Goal: Task Accomplishment & Management: Use online tool/utility

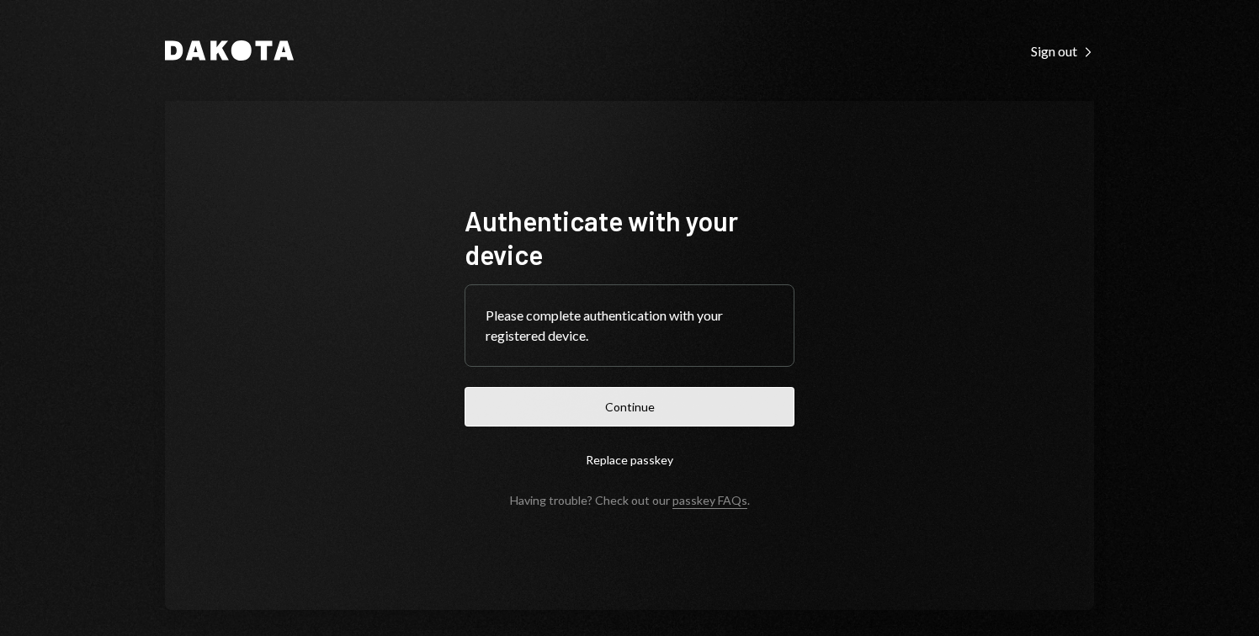
click at [670, 414] on button "Continue" at bounding box center [630, 407] width 330 height 40
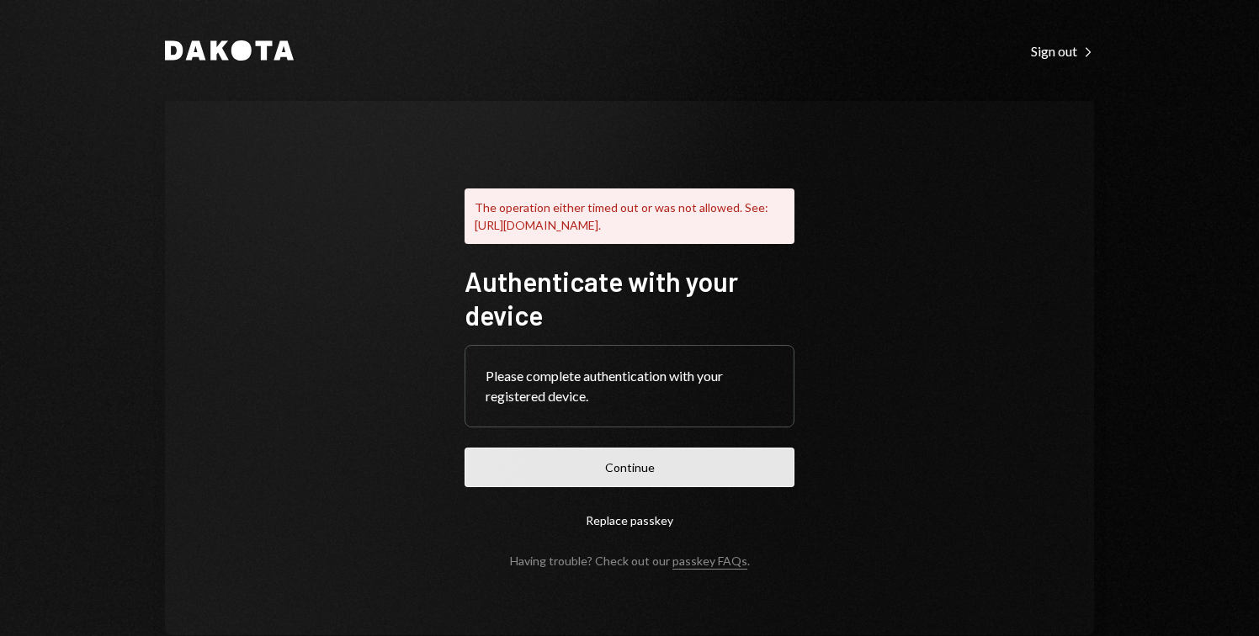
click at [582, 475] on button "Continue" at bounding box center [630, 468] width 330 height 40
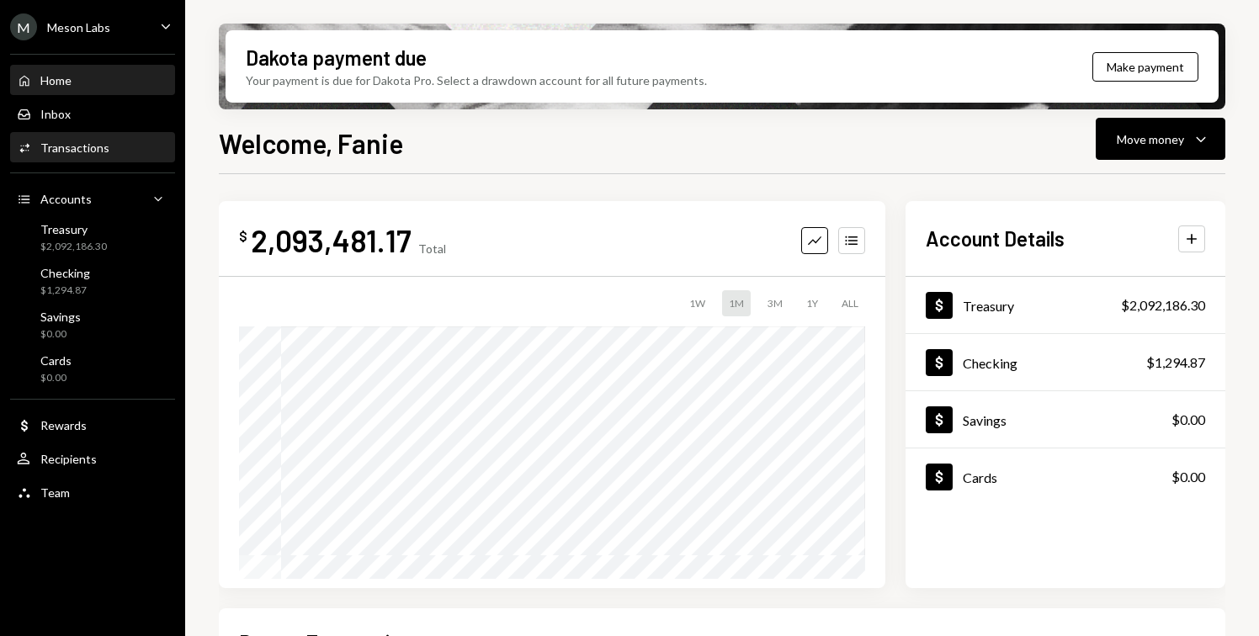
click at [114, 146] on div "Activities Transactions" at bounding box center [92, 148] width 151 height 15
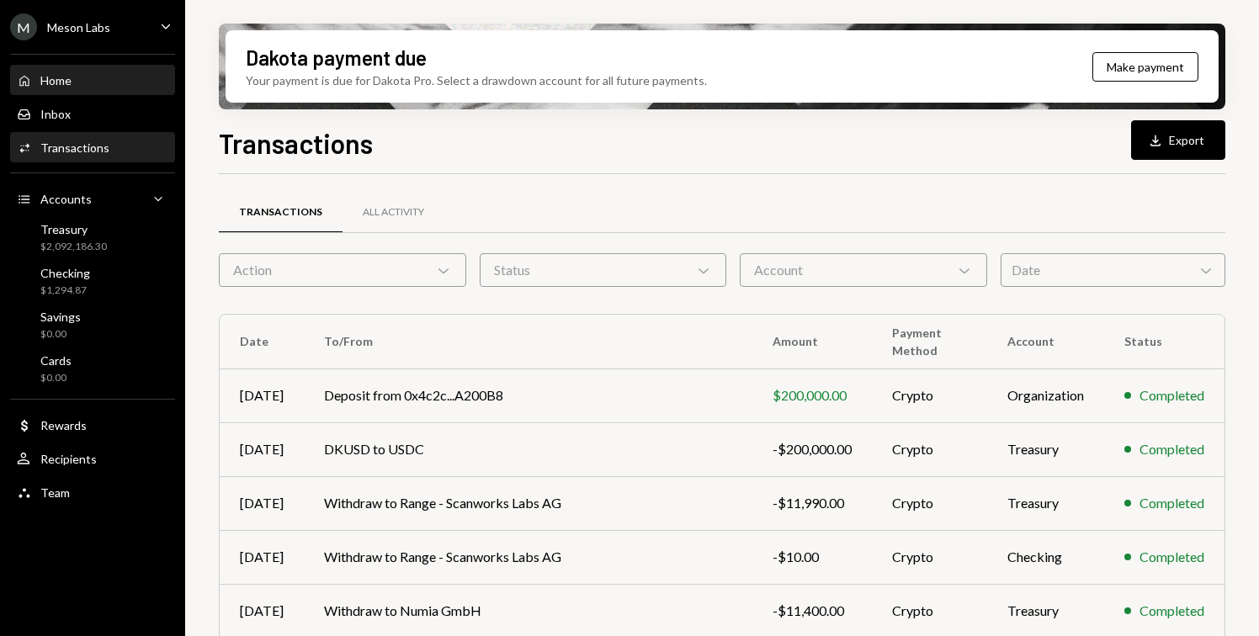
click at [114, 94] on div "Home Home" at bounding box center [92, 80] width 151 height 29
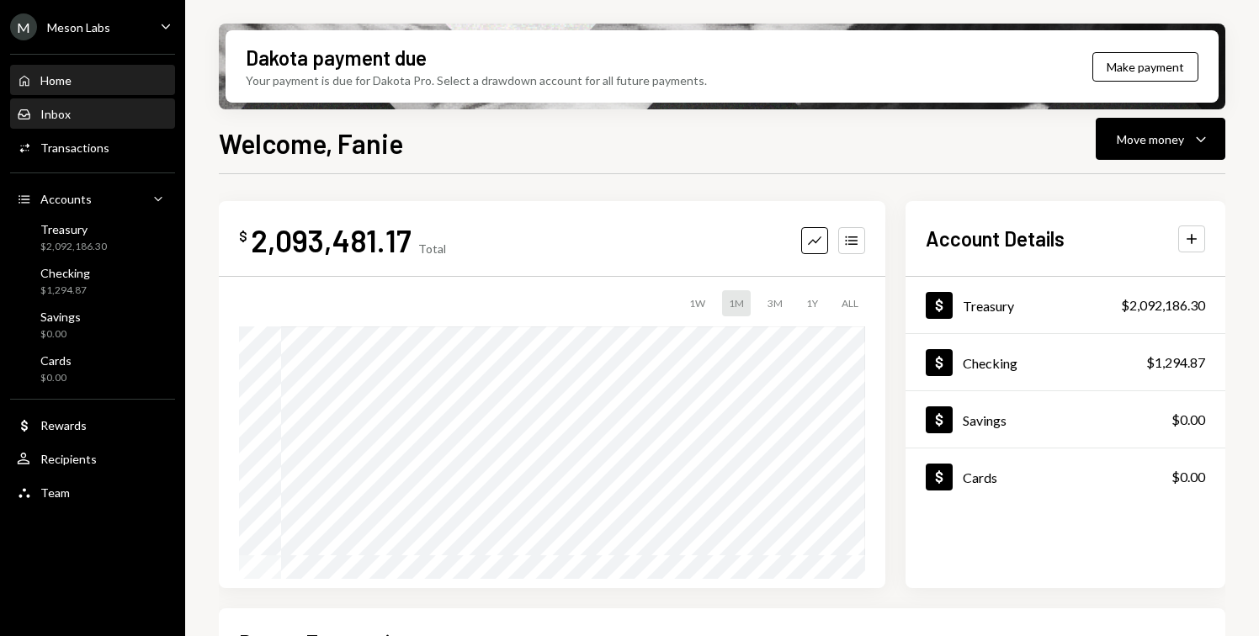
click at [98, 114] on div "Inbox Inbox" at bounding box center [92, 114] width 151 height 15
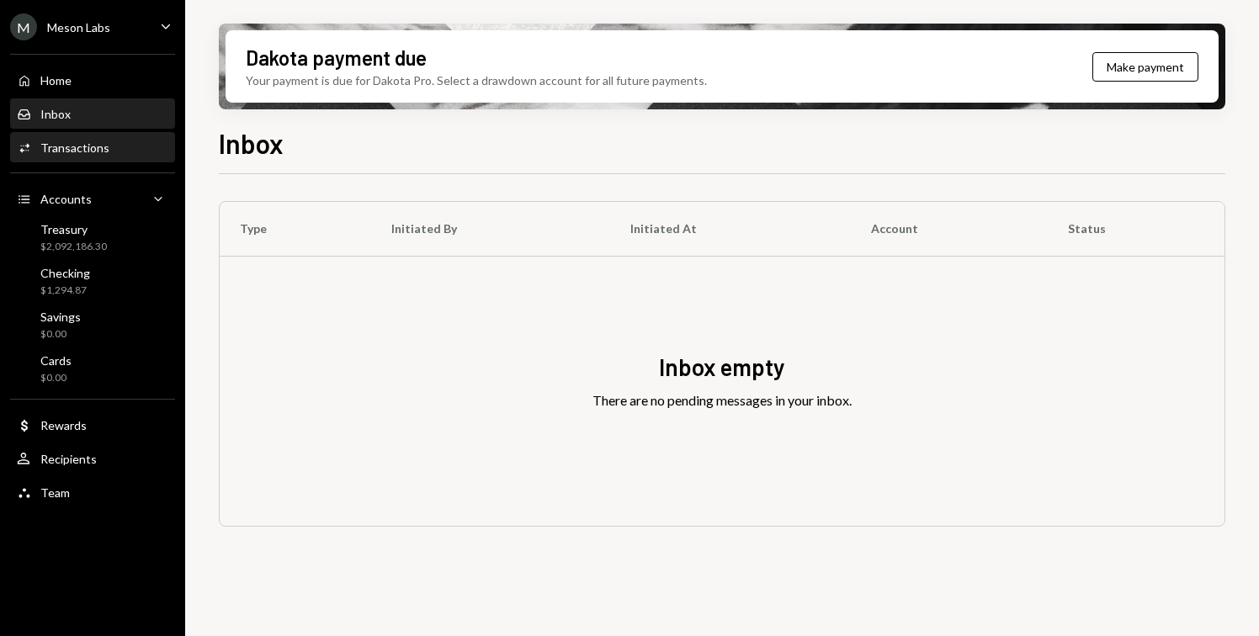
click at [90, 142] on div "Transactions" at bounding box center [74, 148] width 69 height 14
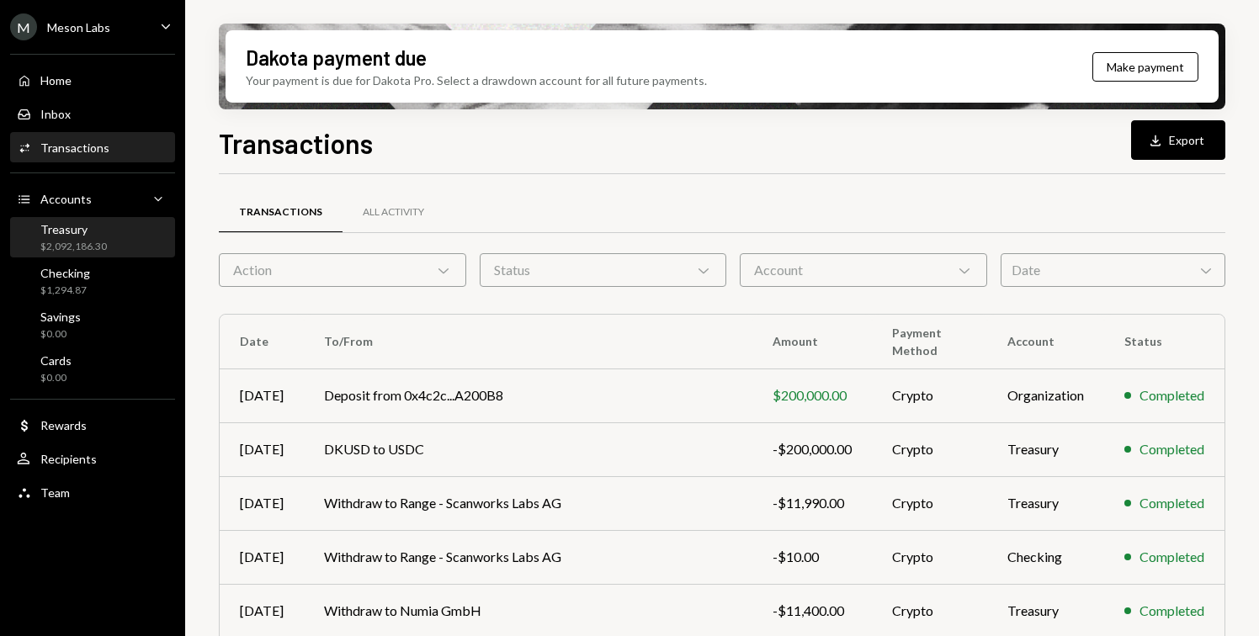
click at [64, 230] on div "Treasury" at bounding box center [73, 229] width 66 height 14
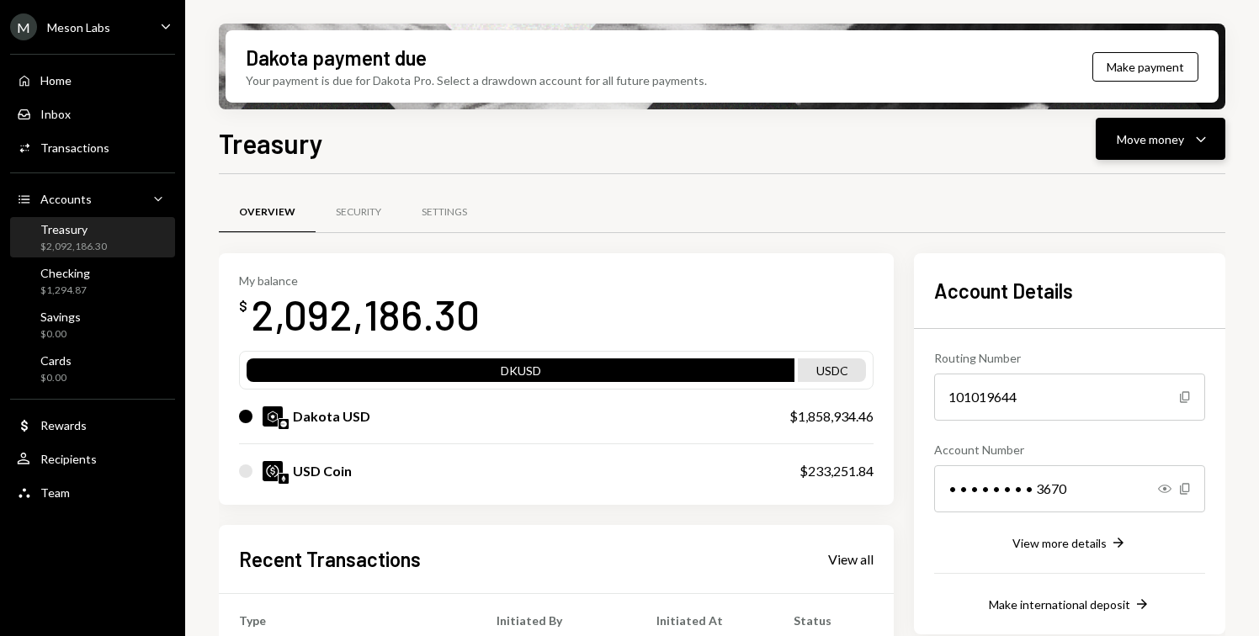
click at [1207, 129] on icon "Caret Down" at bounding box center [1201, 139] width 20 height 20
click at [1119, 212] on div "Convert Transfer" at bounding box center [1134, 228] width 168 height 38
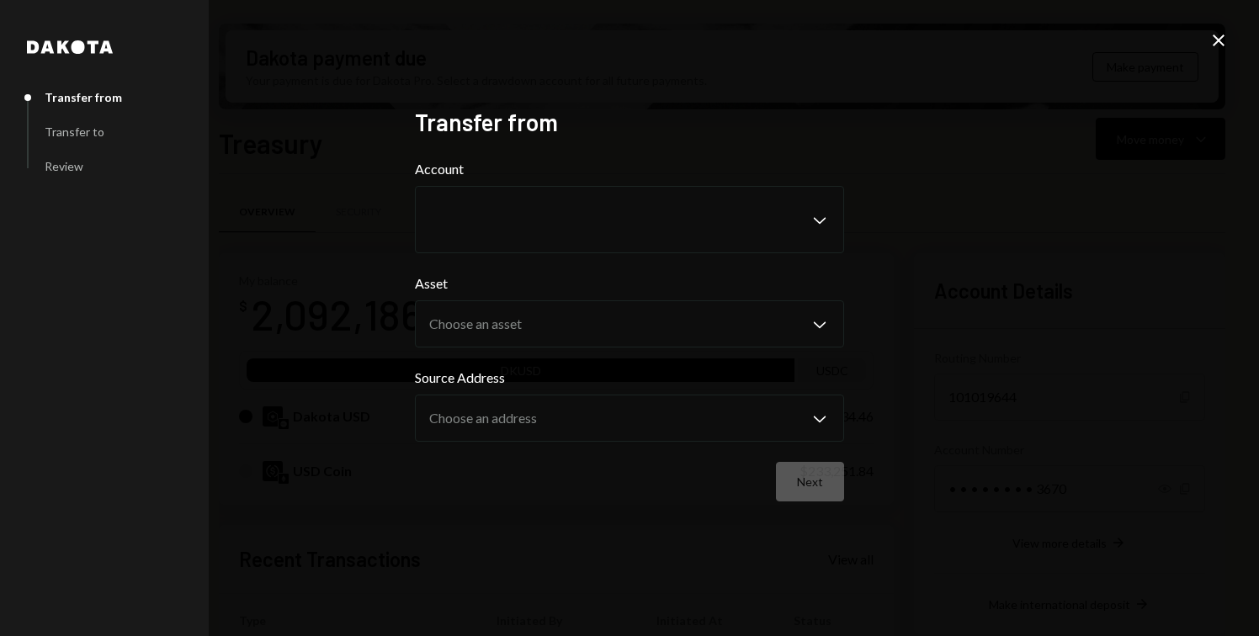
click at [1214, 49] on icon "Close" at bounding box center [1218, 40] width 20 height 20
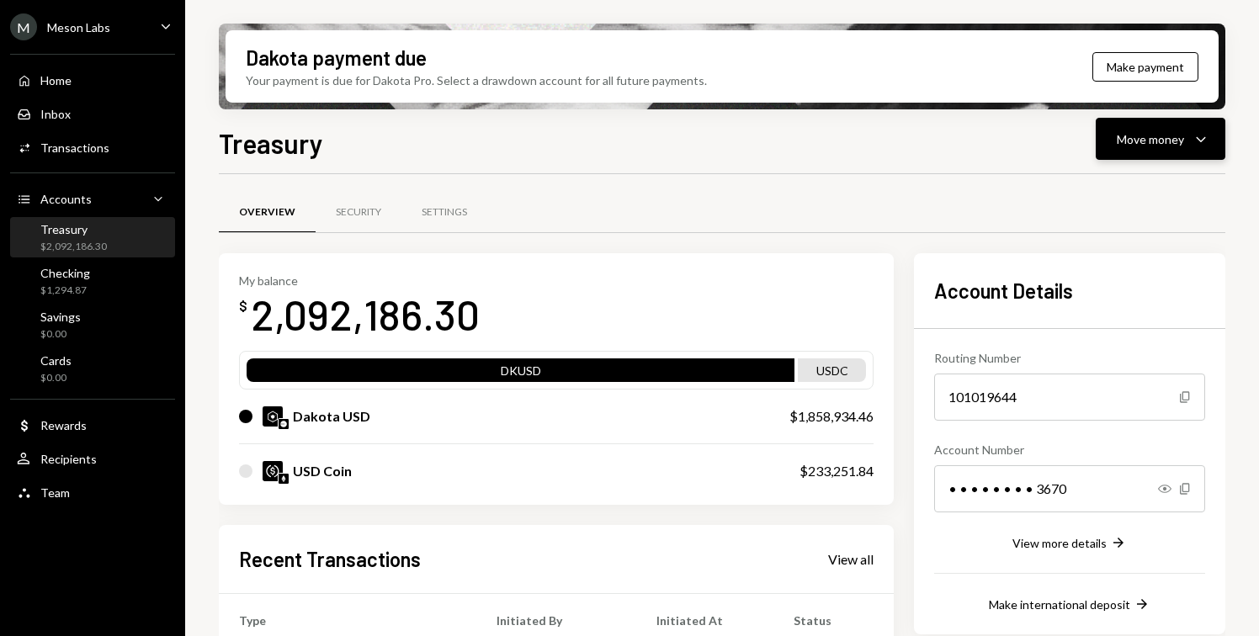
click at [1197, 129] on icon "Caret Down" at bounding box center [1201, 139] width 20 height 20
click at [1126, 198] on div "Send" at bounding box center [1147, 190] width 123 height 18
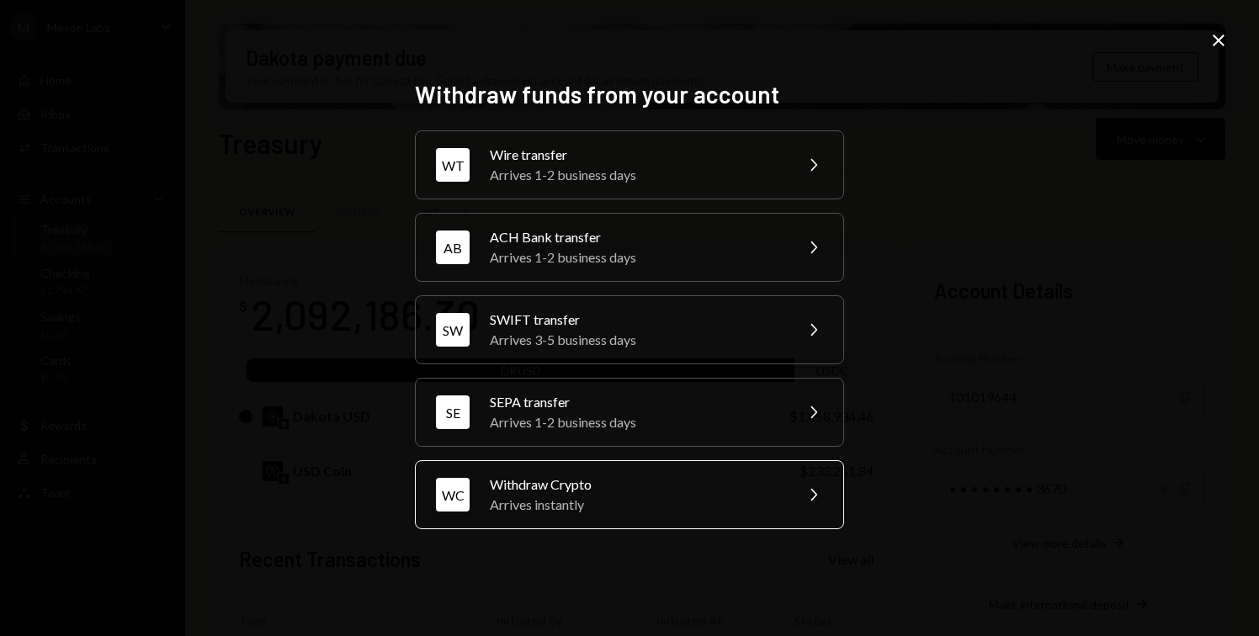
click at [623, 480] on div "Withdraw Crypto" at bounding box center [636, 485] width 293 height 20
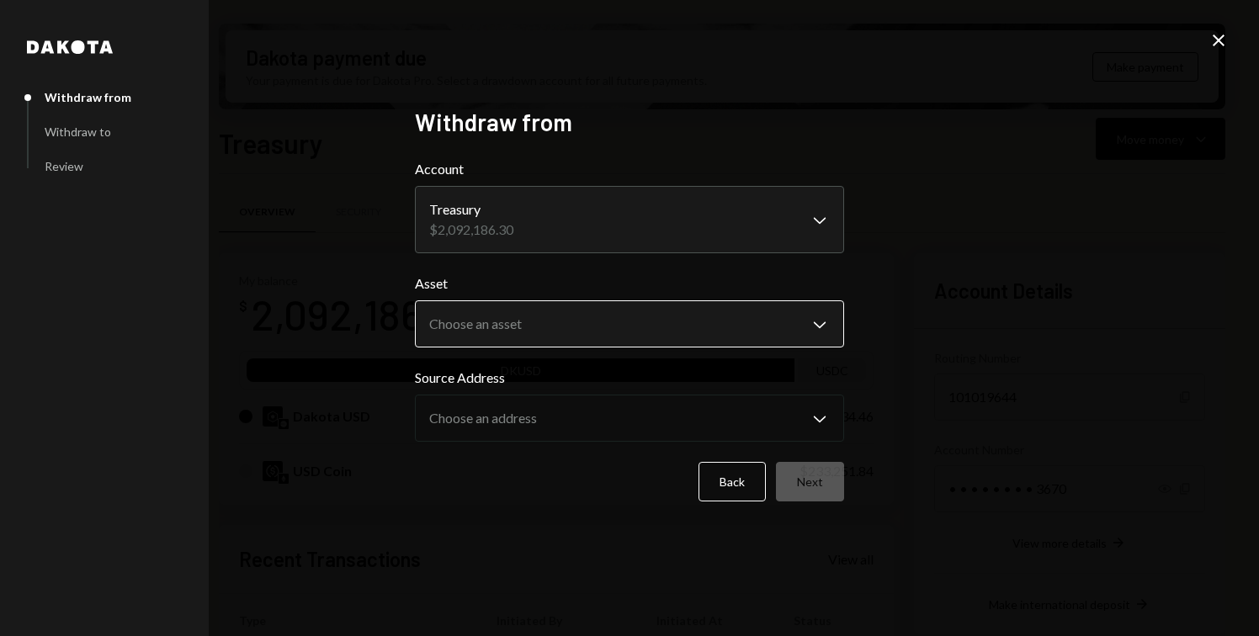
click at [586, 326] on body "M Meson Labs Caret Down Home Home Inbox Inbox Activities Transactions Accounts …" at bounding box center [629, 318] width 1259 height 636
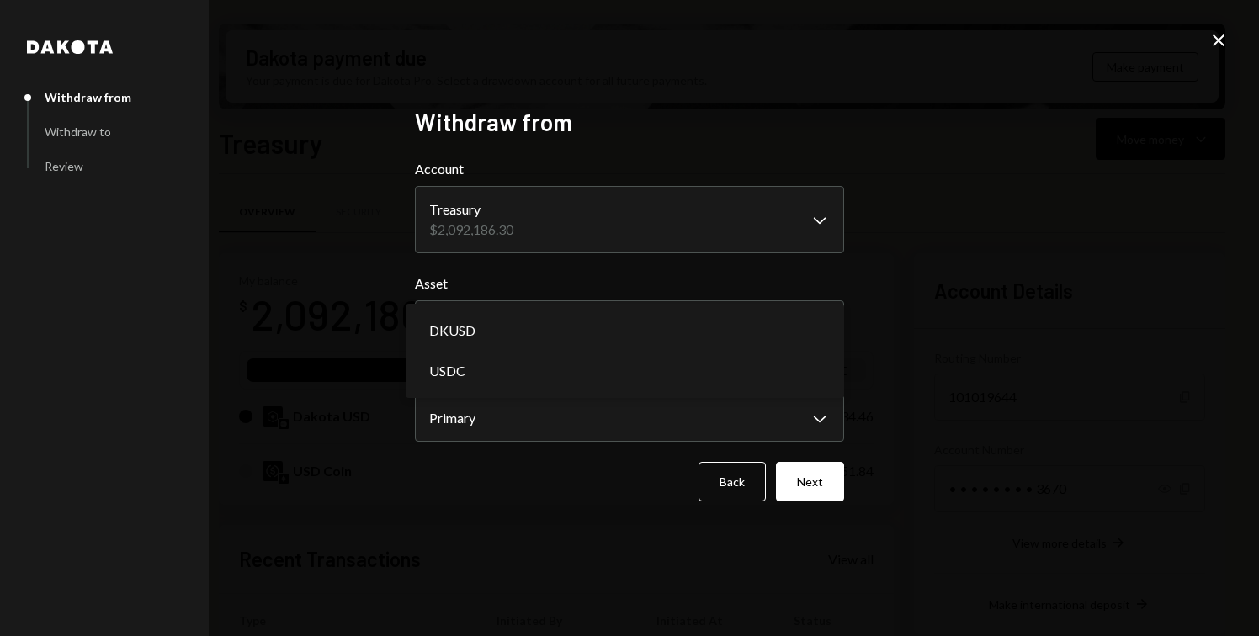
click at [576, 323] on body "M Meson Labs Caret Down Home Home Inbox Inbox Activities Transactions Accounts …" at bounding box center [629, 318] width 1259 height 636
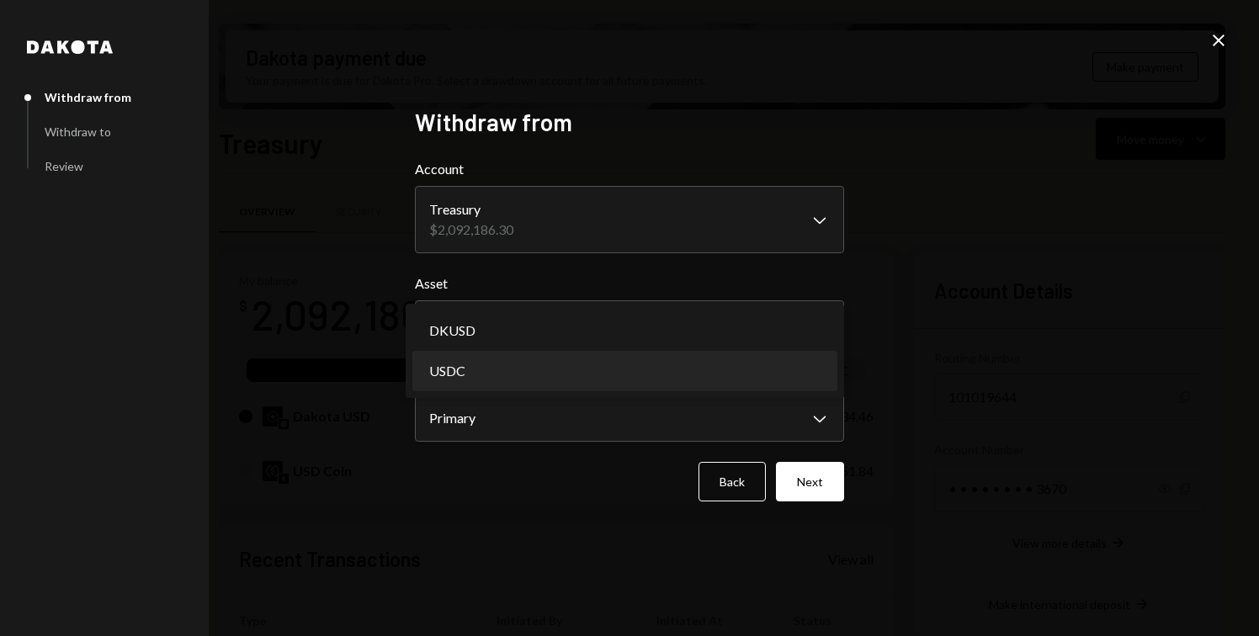
select select "****"
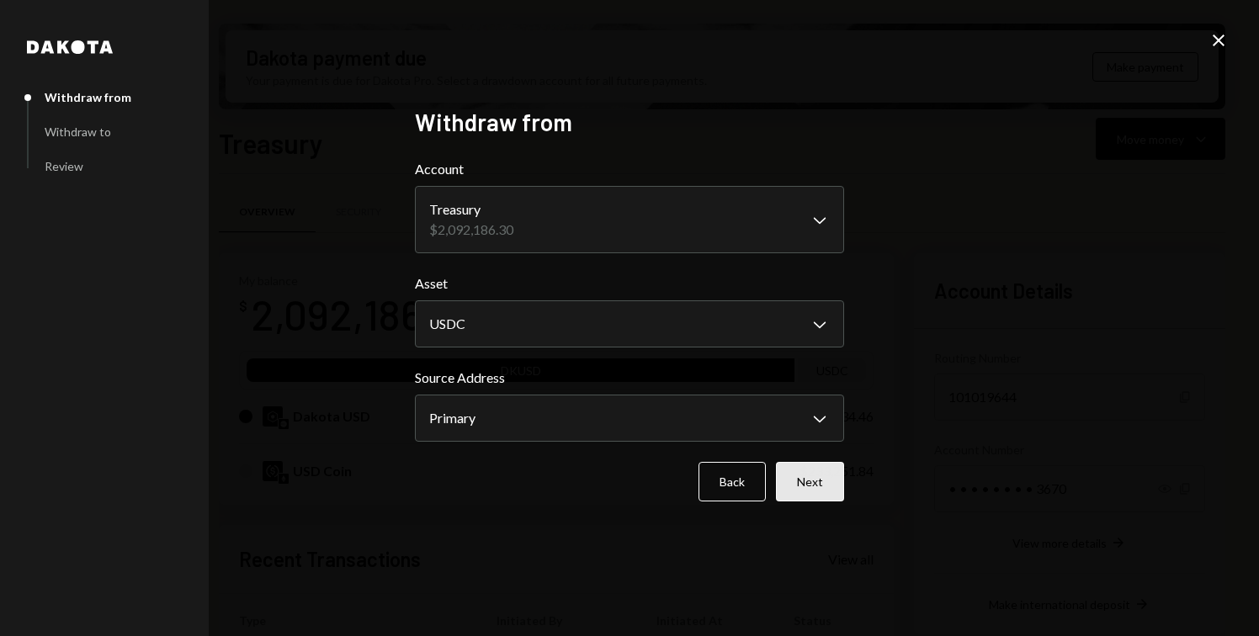
click at [804, 475] on button "Next" at bounding box center [810, 482] width 68 height 40
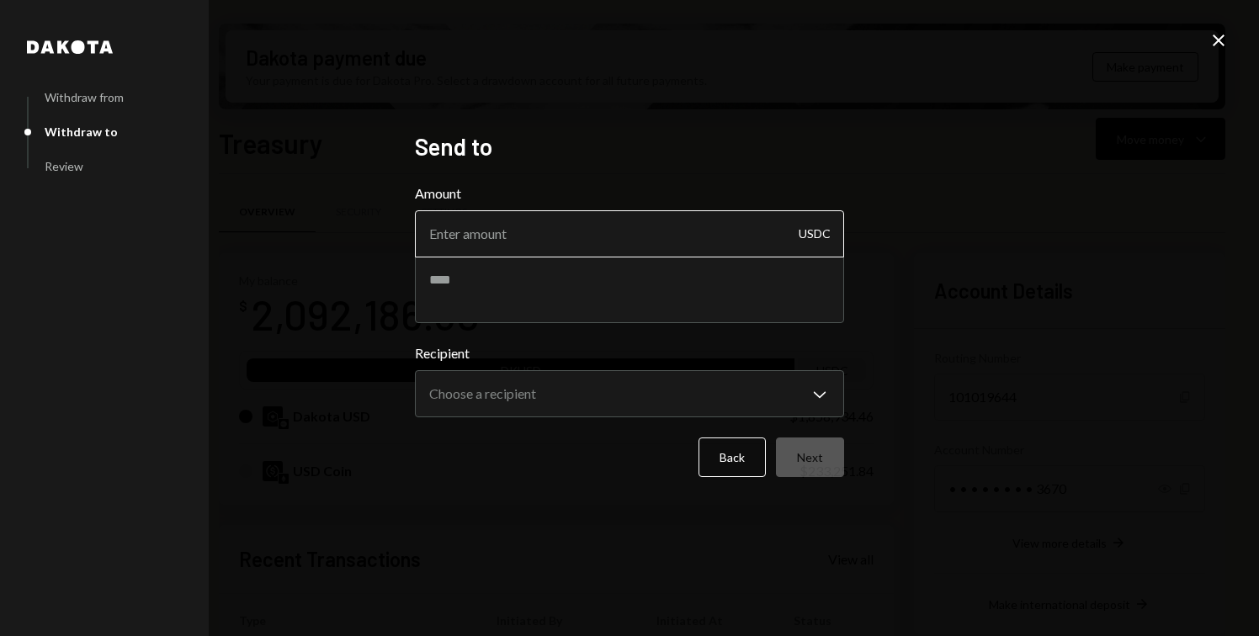
click at [582, 226] on input "Amount" at bounding box center [629, 233] width 429 height 47
type input "200000"
click at [522, 265] on textarea at bounding box center [629, 289] width 429 height 67
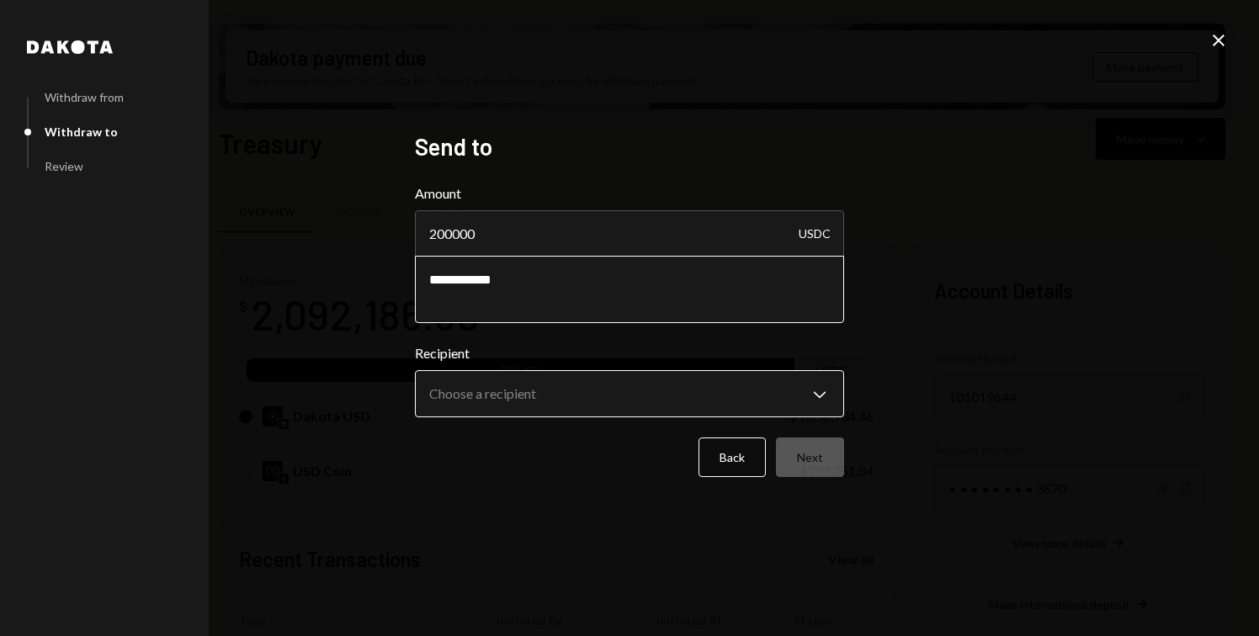
type textarea "**********"
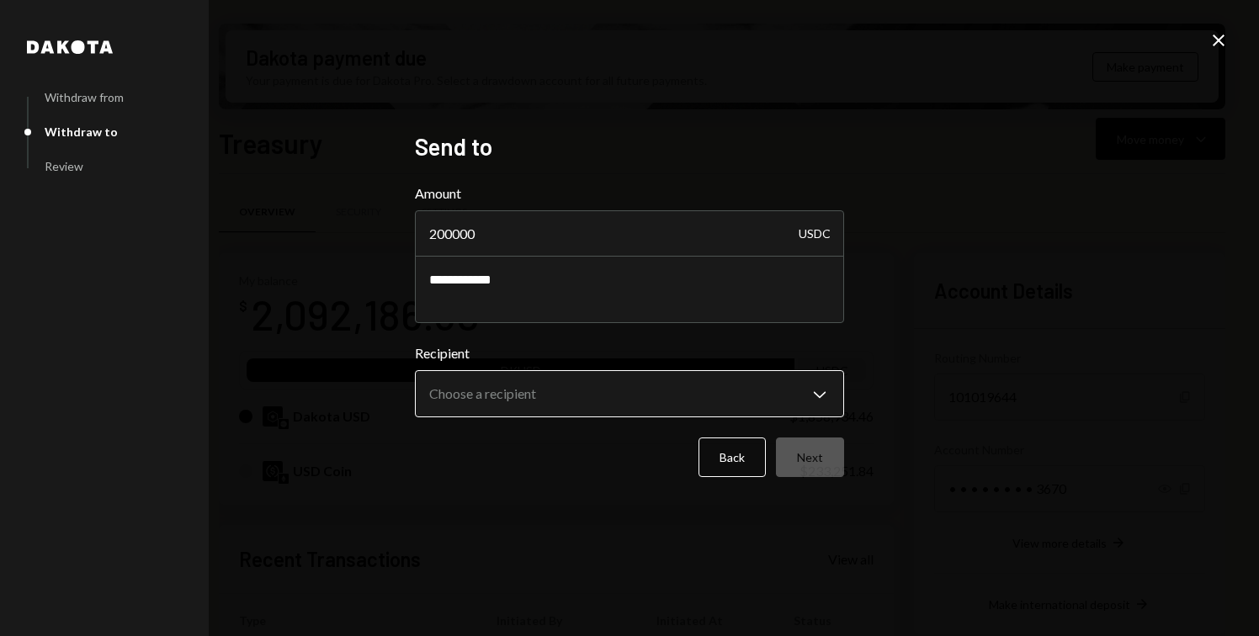
click at [497, 412] on body "M Meson Labs Caret Down Home Home Inbox Inbox Activities Transactions Accounts …" at bounding box center [629, 318] width 1259 height 636
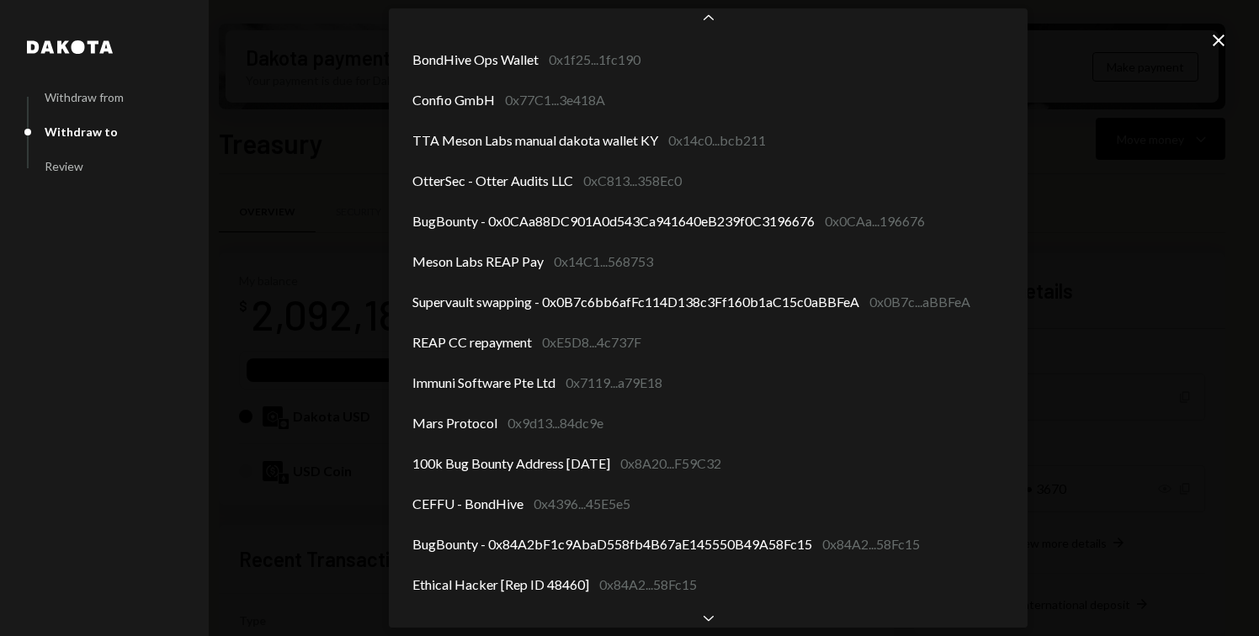
scroll to position [413, 0]
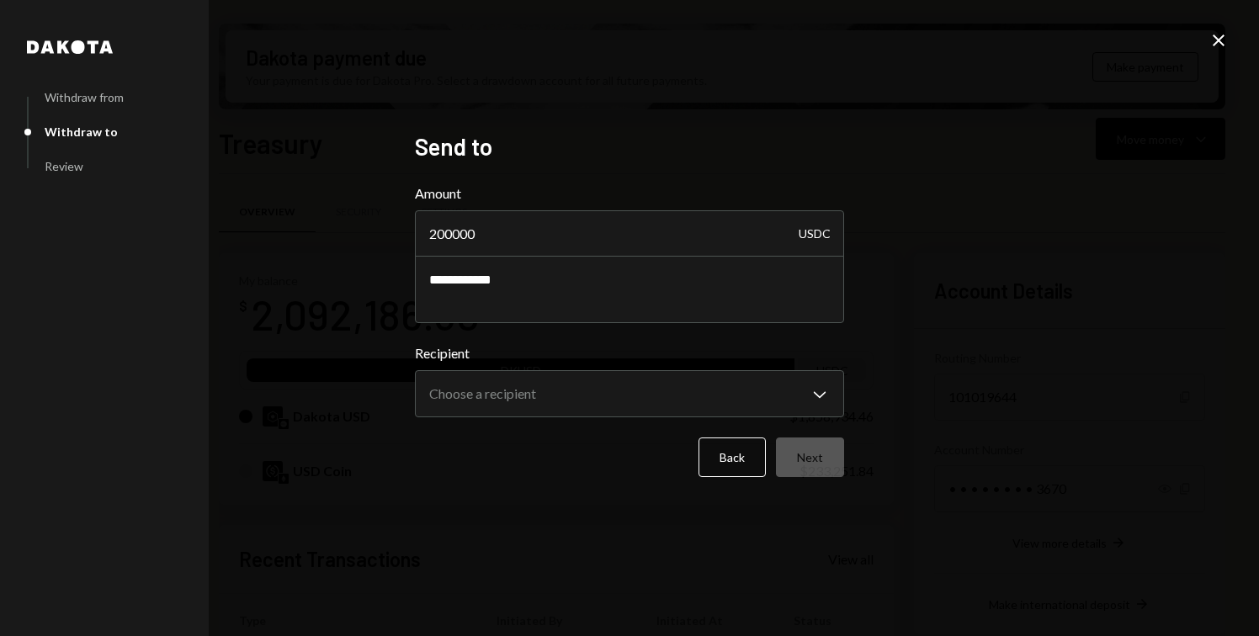
click at [1220, 40] on icon "Close" at bounding box center [1218, 40] width 20 height 20
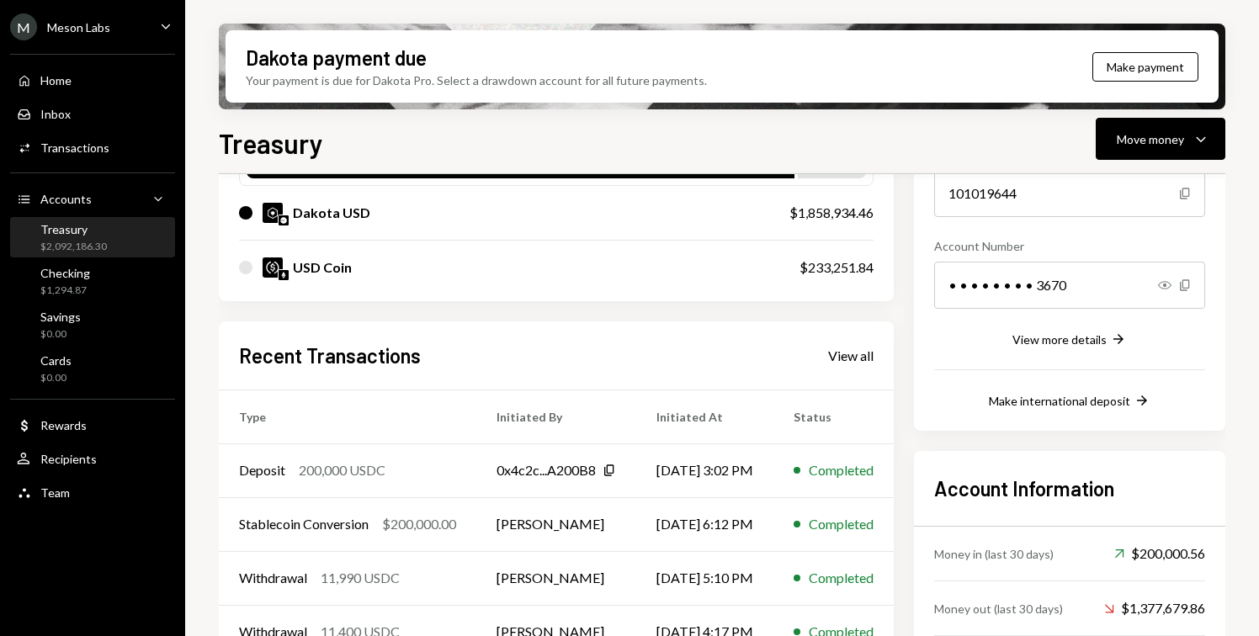
scroll to position [295, 0]
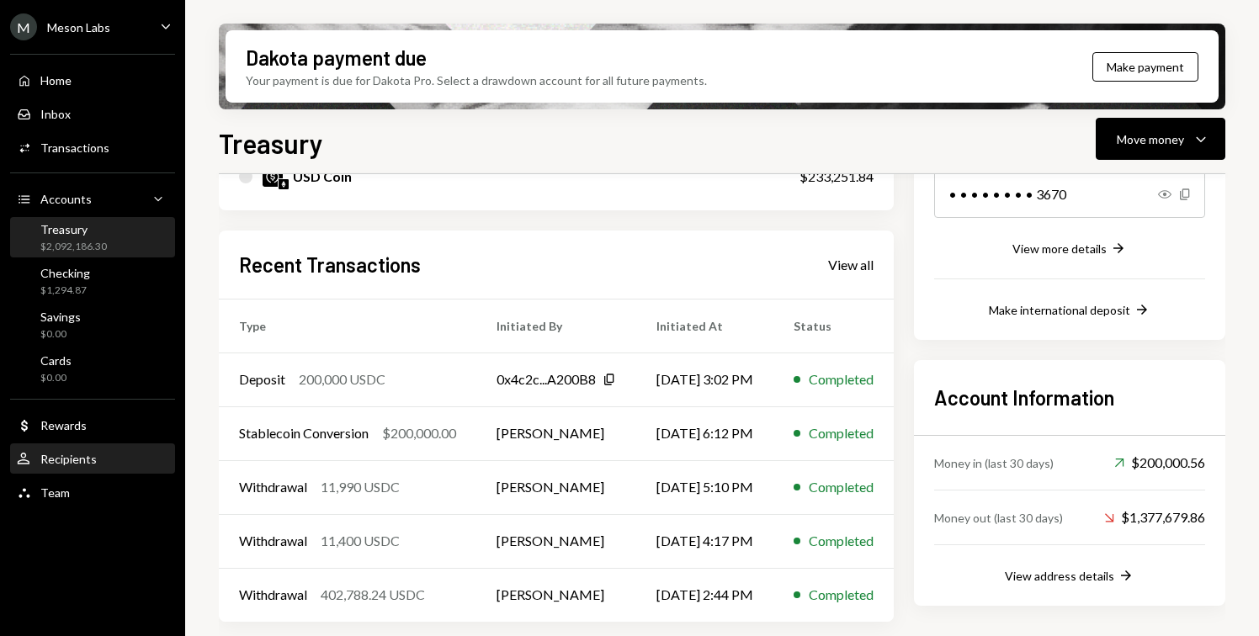
click at [56, 453] on div "Recipients" at bounding box center [68, 459] width 56 height 14
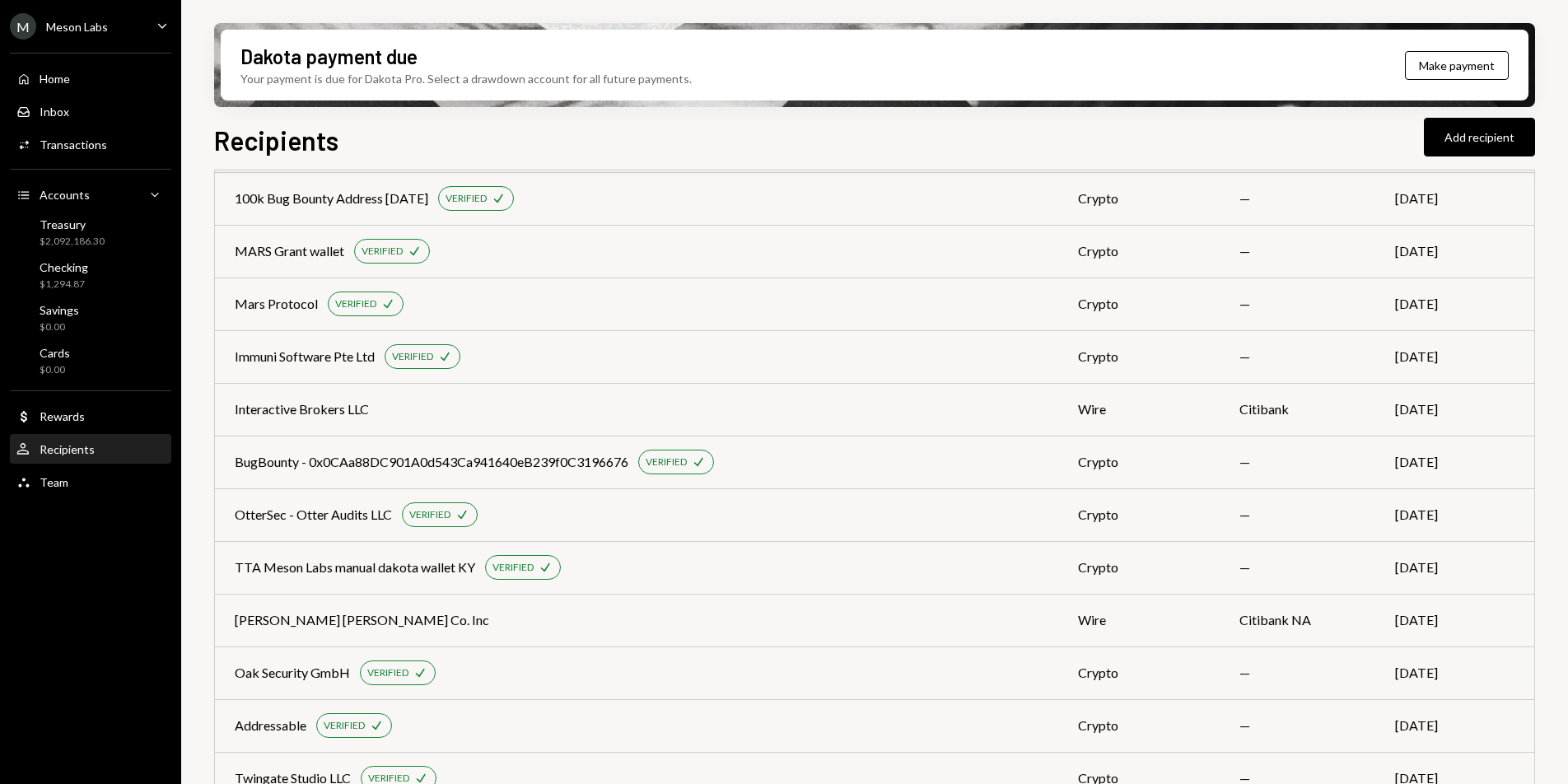
scroll to position [1291, 0]
